Goal: Communication & Community: Answer question/provide support

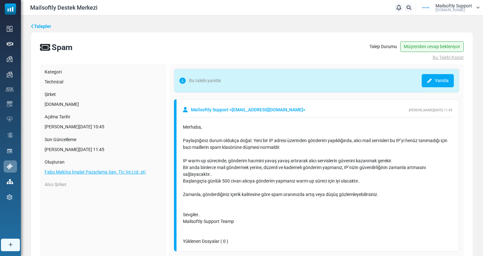
click at [45, 24] on link "Talepler" at bounding box center [41, 26] width 20 height 7
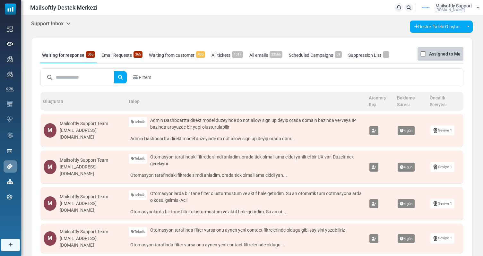
click at [64, 29] on div "Support Inbox Support Inbox User Dashboard Control Panel App Announcements Iden…" at bounding box center [252, 27] width 442 height 12
click at [67, 24] on h5 "Support Inbox" at bounding box center [50, 24] width 39 height 6
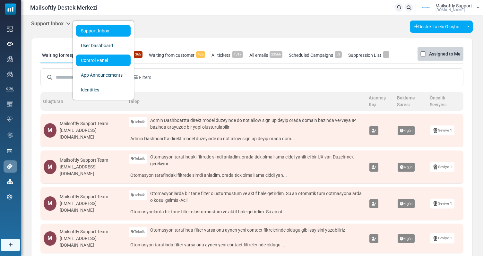
click at [85, 55] on link "Control Panel" at bounding box center [103, 61] width 55 height 12
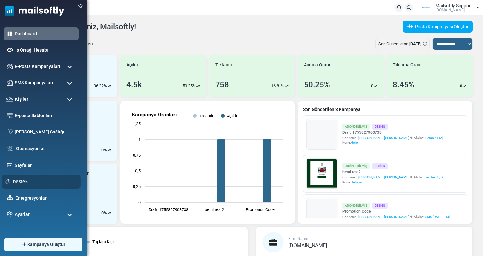
click at [27, 182] on link "Destek" at bounding box center [45, 181] width 64 height 7
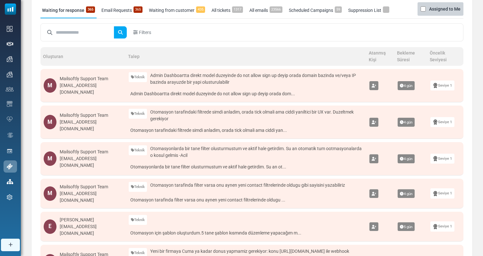
scroll to position [49, 0]
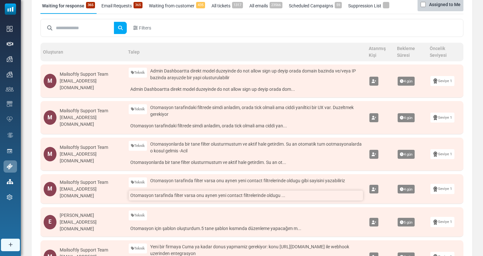
click at [203, 197] on link "Otomasyon tarafinda filter varsa onu aynen yeni contact filtrelerinde oldugu ..." at bounding box center [246, 196] width 234 height 10
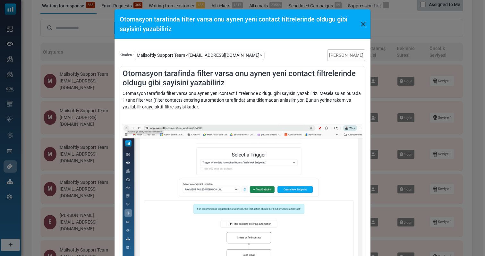
click at [387, 166] on div "Otomasyon tarafinda filter varsa onu aynen yeni contact filtrelerinde oldugu gi…" at bounding box center [242, 128] width 485 height 256
